Goal: Task Accomplishment & Management: Manage account settings

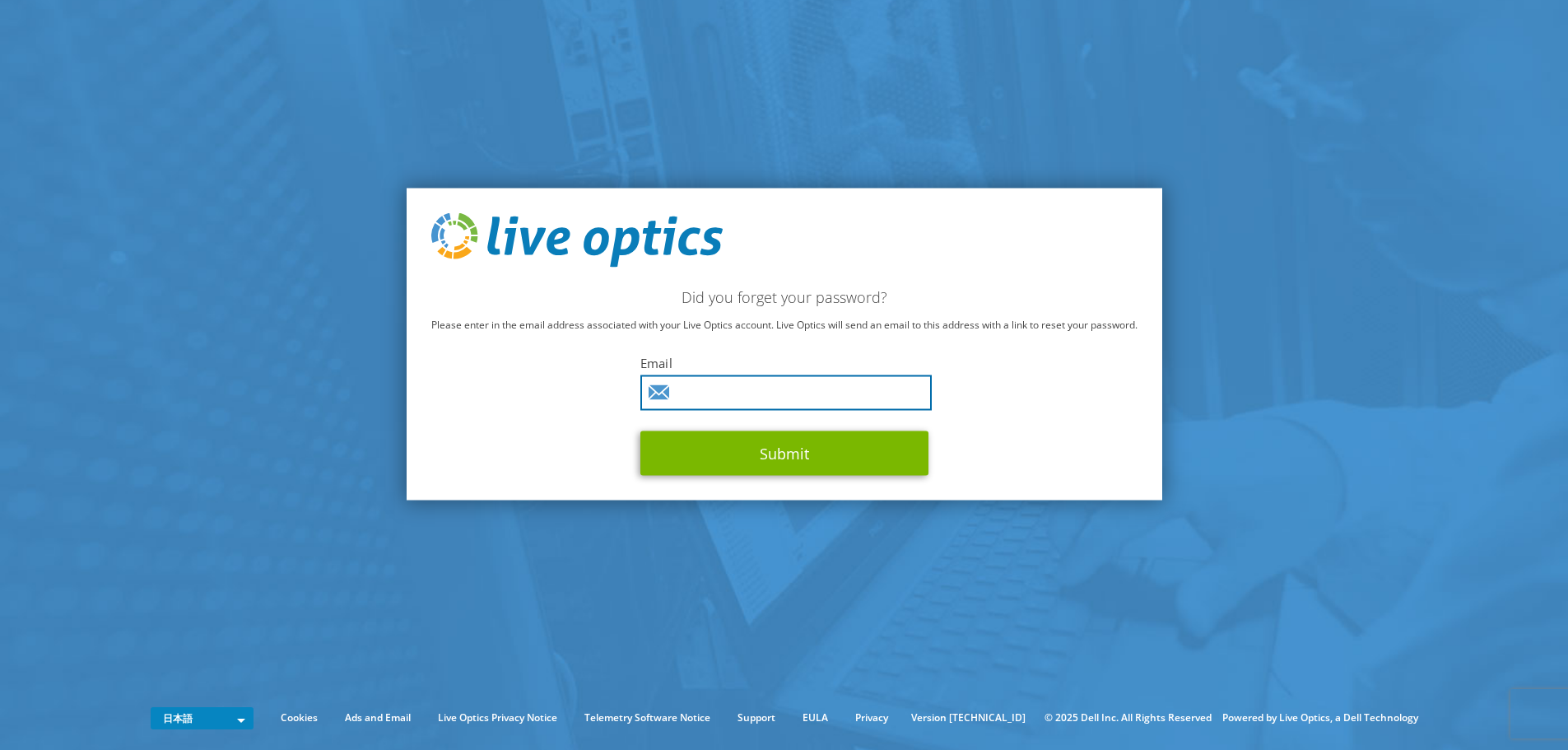
click at [810, 392] on input "text" at bounding box center [785, 391] width 292 height 35
type input "d-arita@gyoseiq.co.jp"
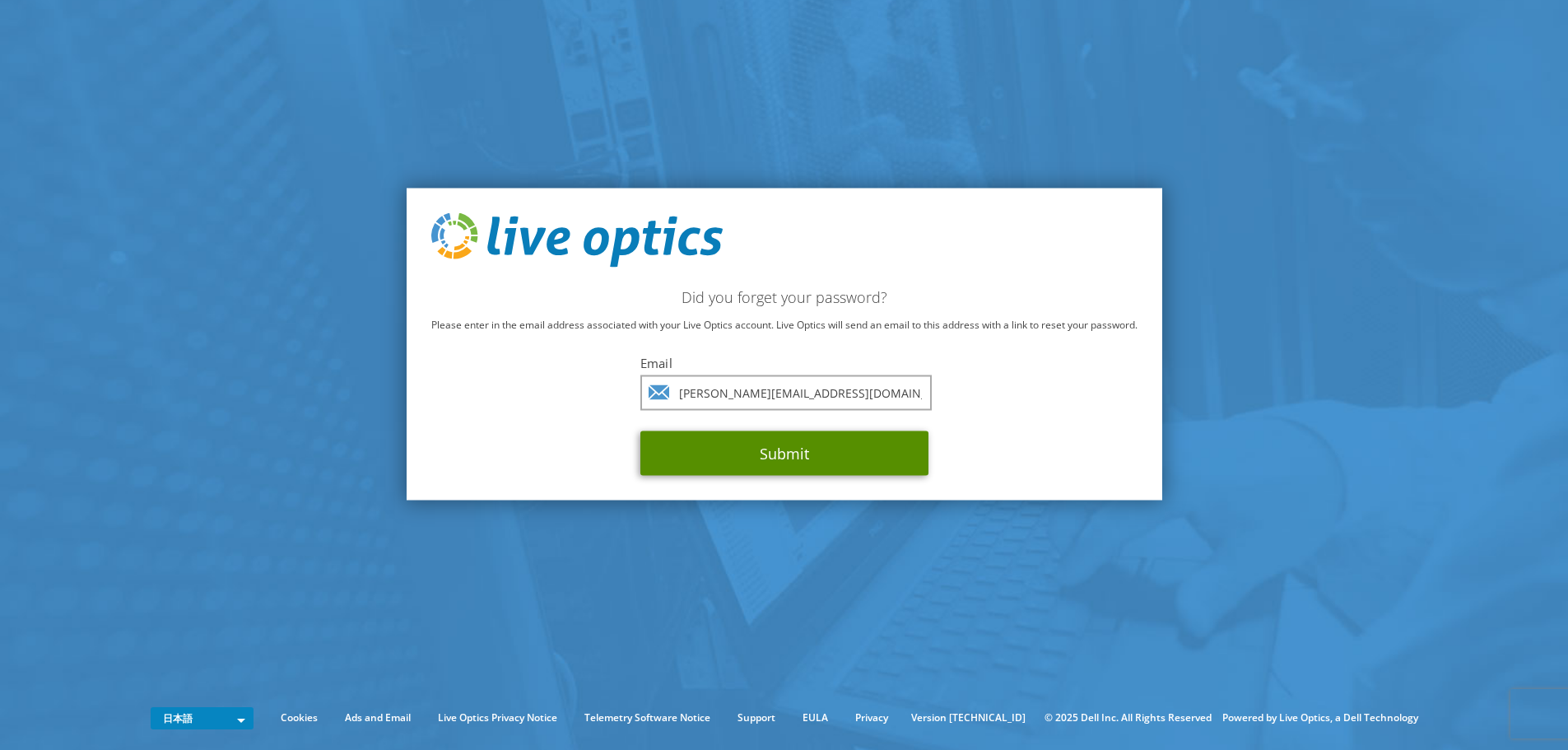
click at [815, 452] on button "Submit" at bounding box center [784, 452] width 288 height 45
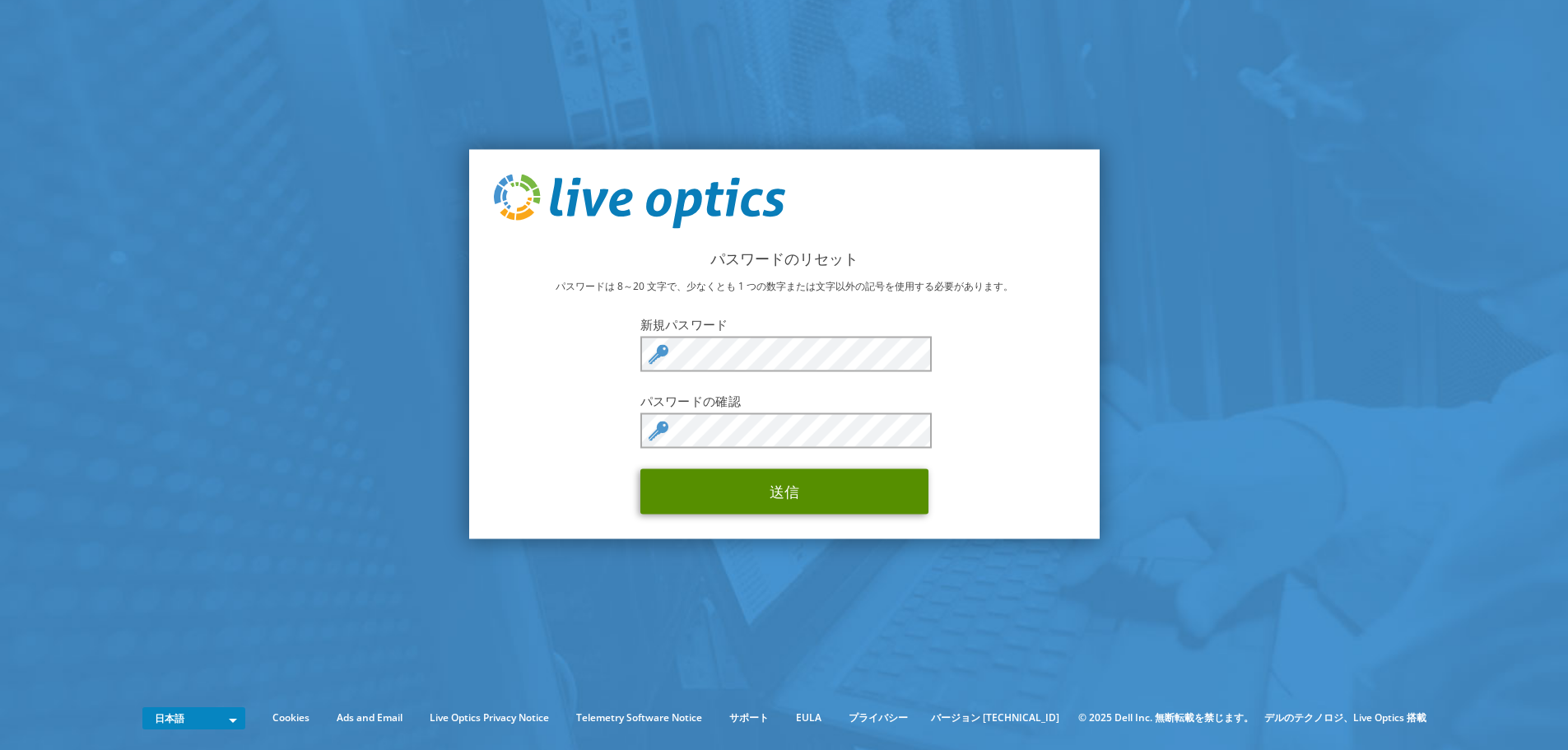
click at [677, 483] on button "送信" at bounding box center [784, 490] width 288 height 46
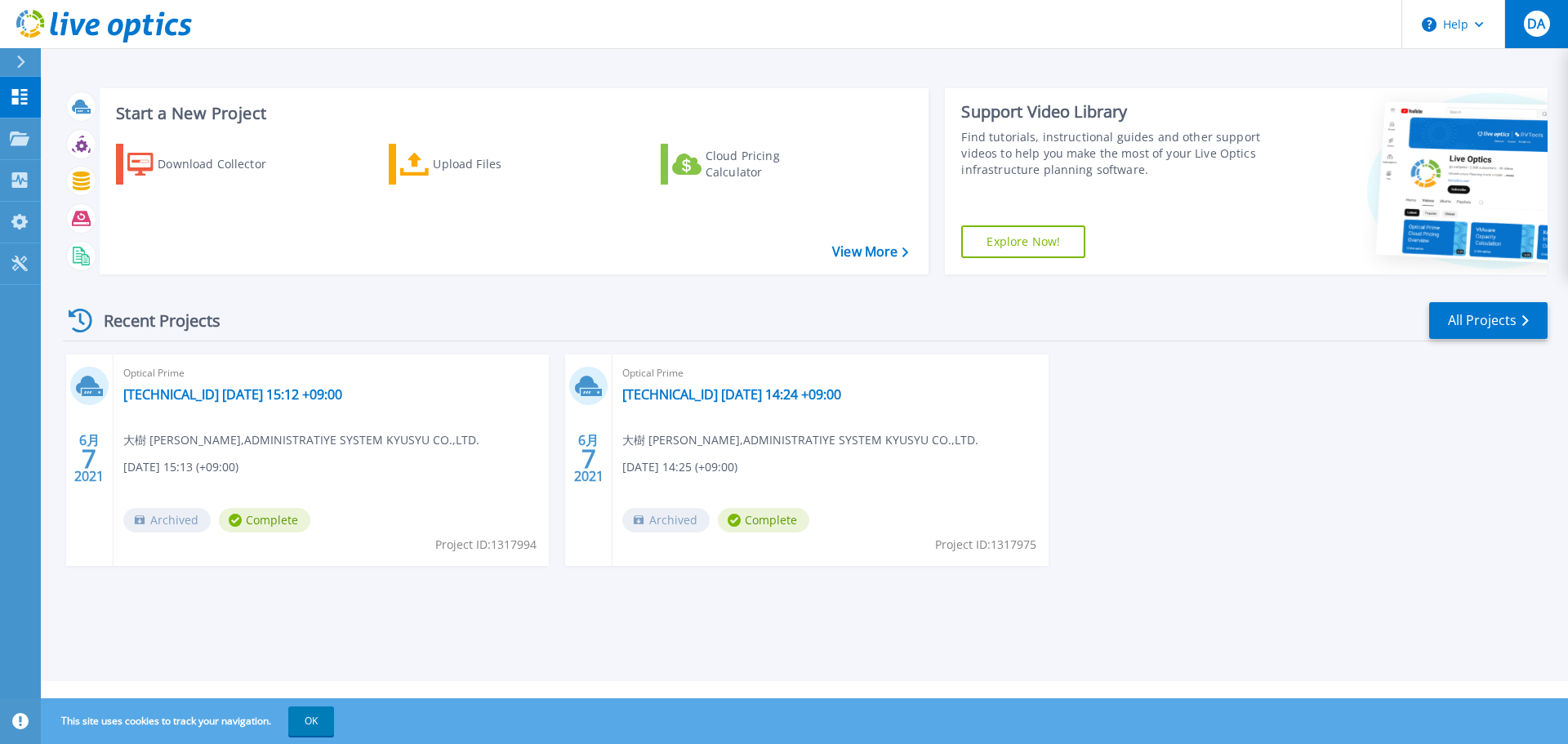
click at [1528, 34] on div "DA" at bounding box center [1536, 23] width 26 height 26
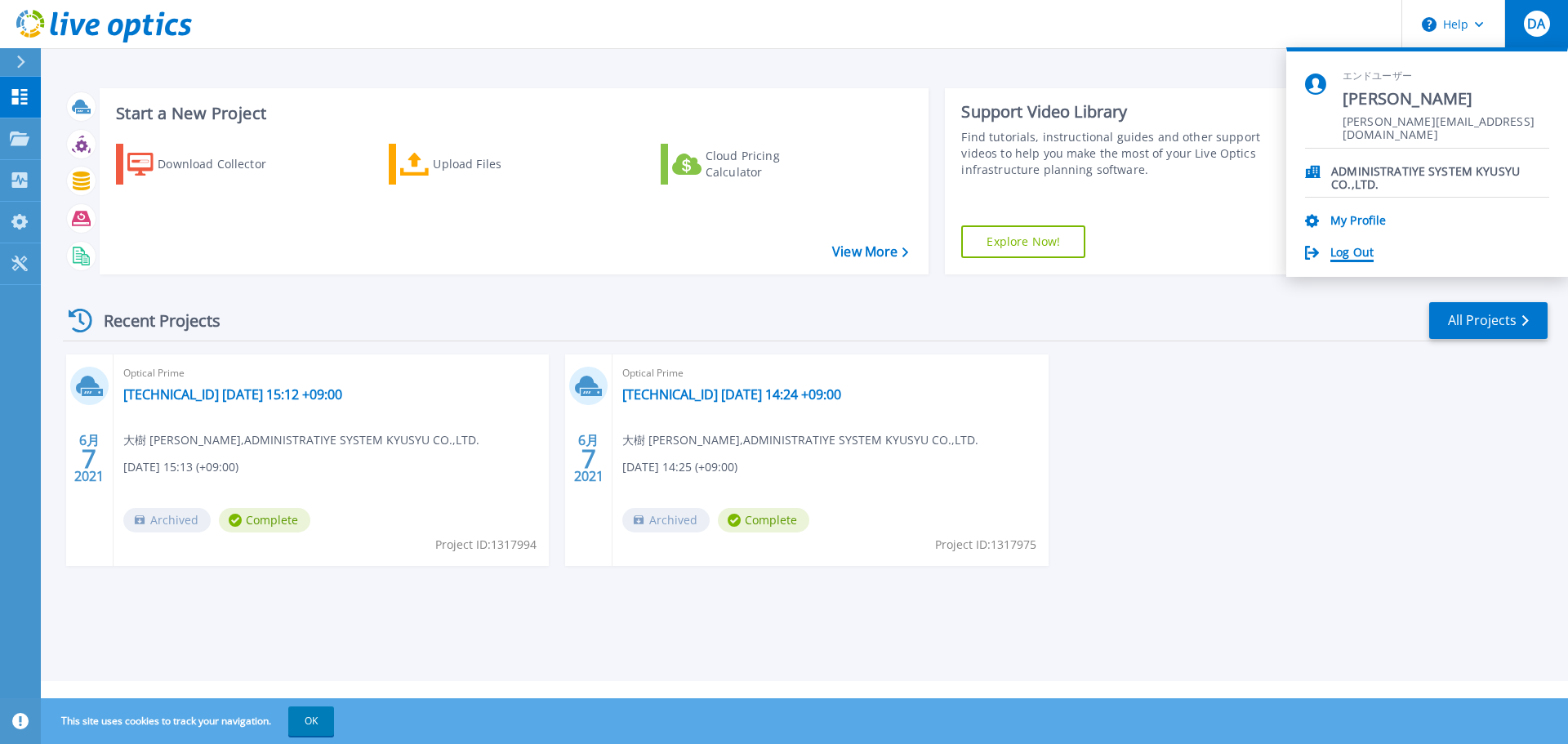
click at [1349, 248] on link "Log Out" at bounding box center [1351, 253] width 44 height 15
